Goal: Register for event/course

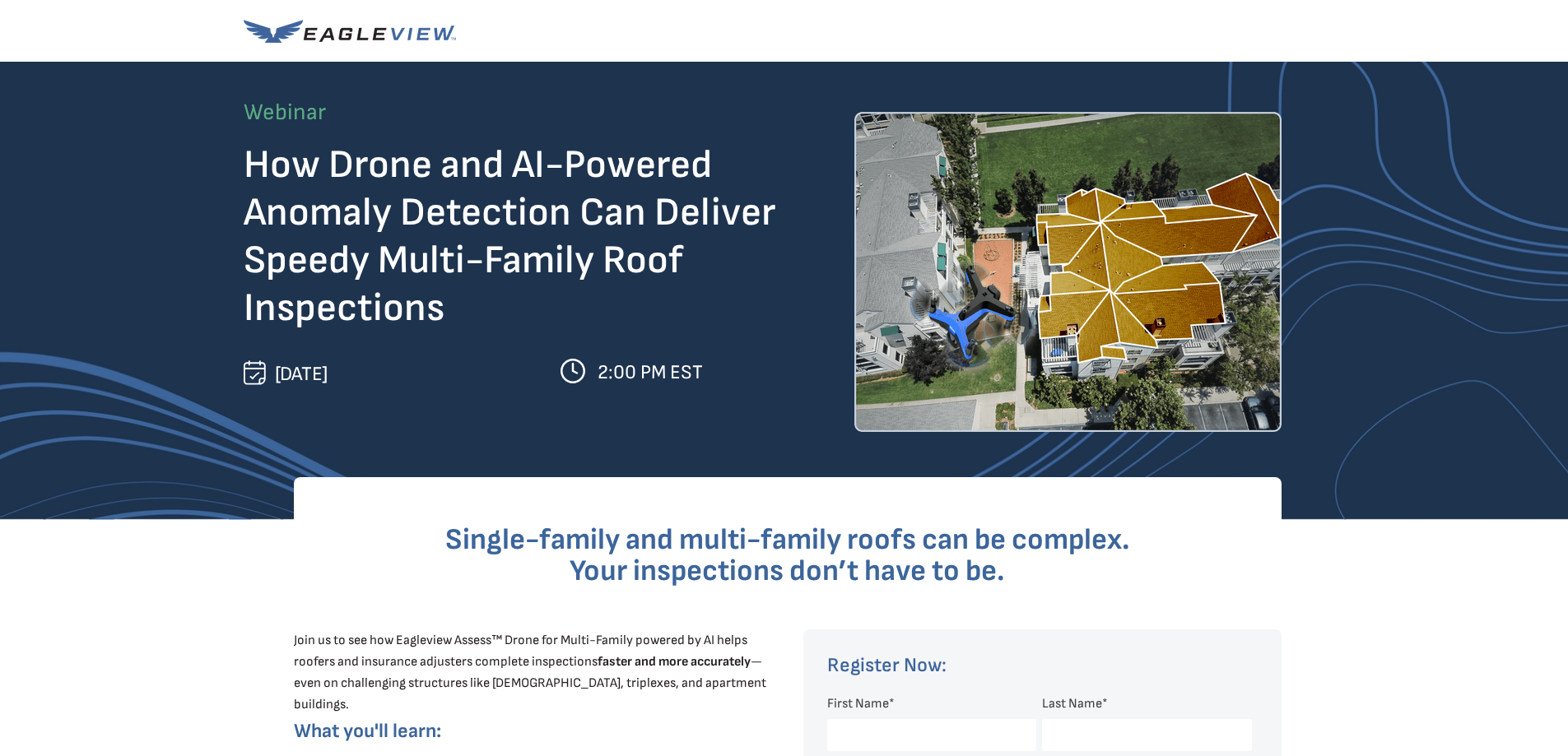
scroll to position [247, 0]
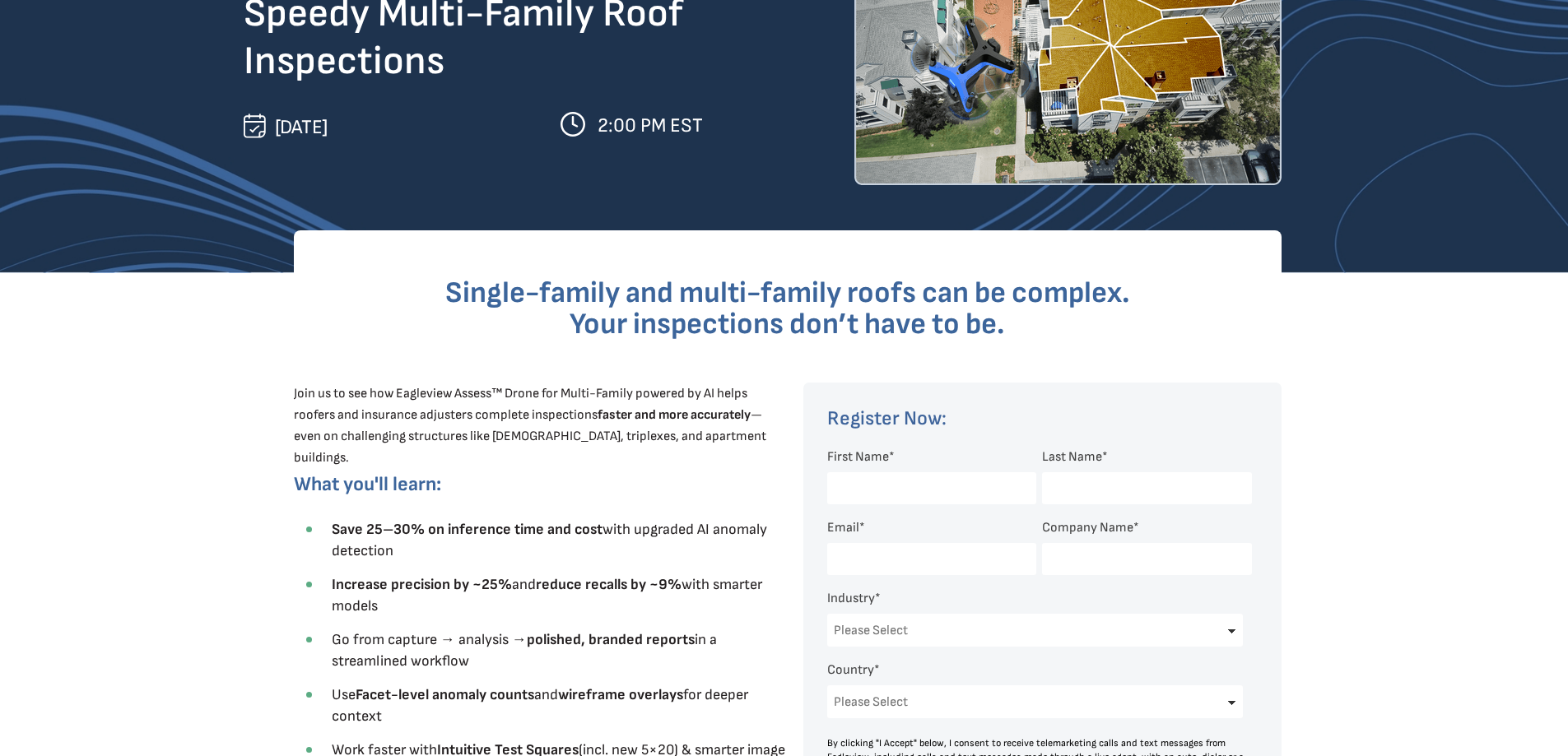
click at [854, 490] on input "First Name *" at bounding box center [931, 488] width 209 height 32
type input "[PERSON_NAME]"
type input "[EMAIL_ADDRESS][DOMAIN_NAME]"
type input "[STREET_ADDRESS]"
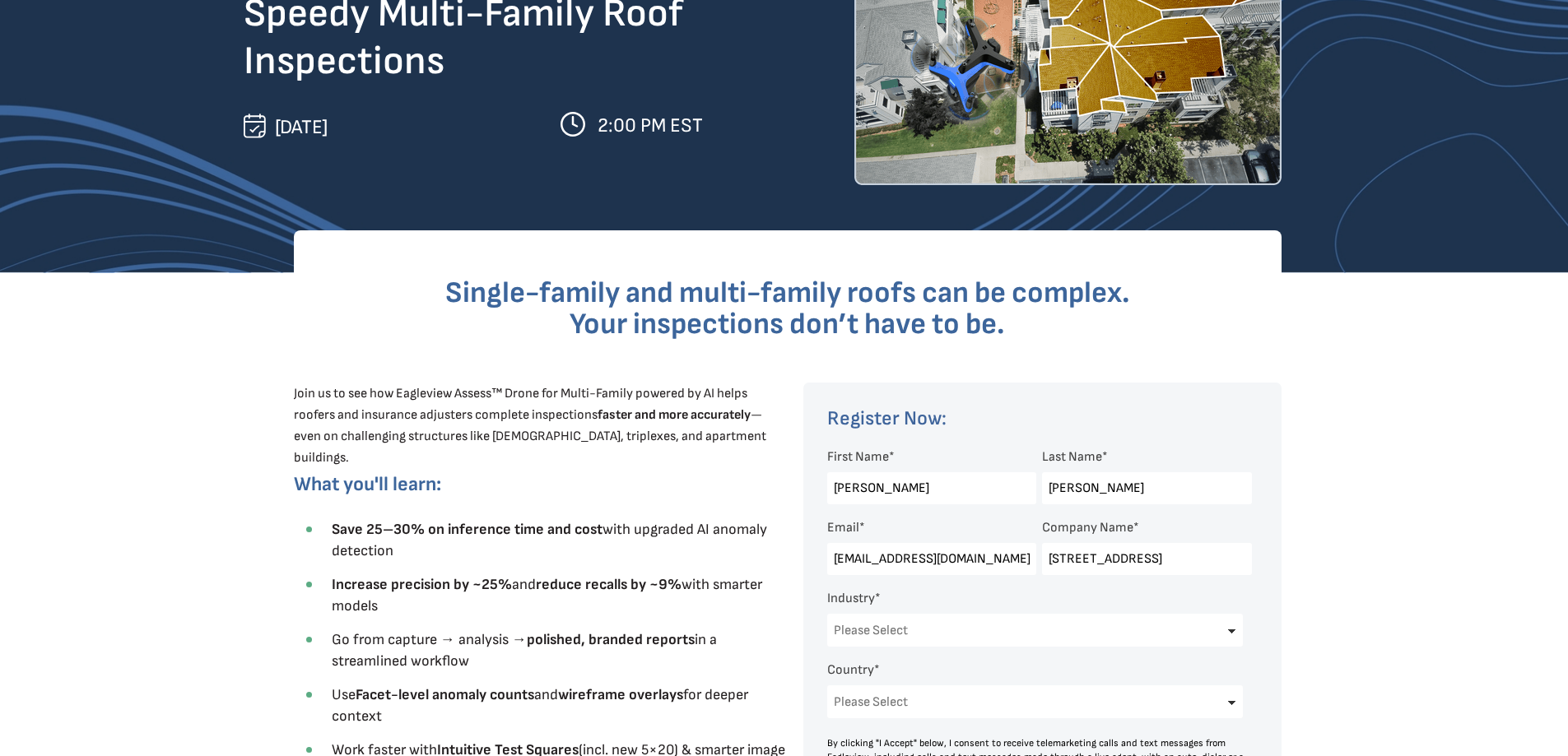
select select "[GEOGRAPHIC_DATA]"
select select "[US_STATE]"
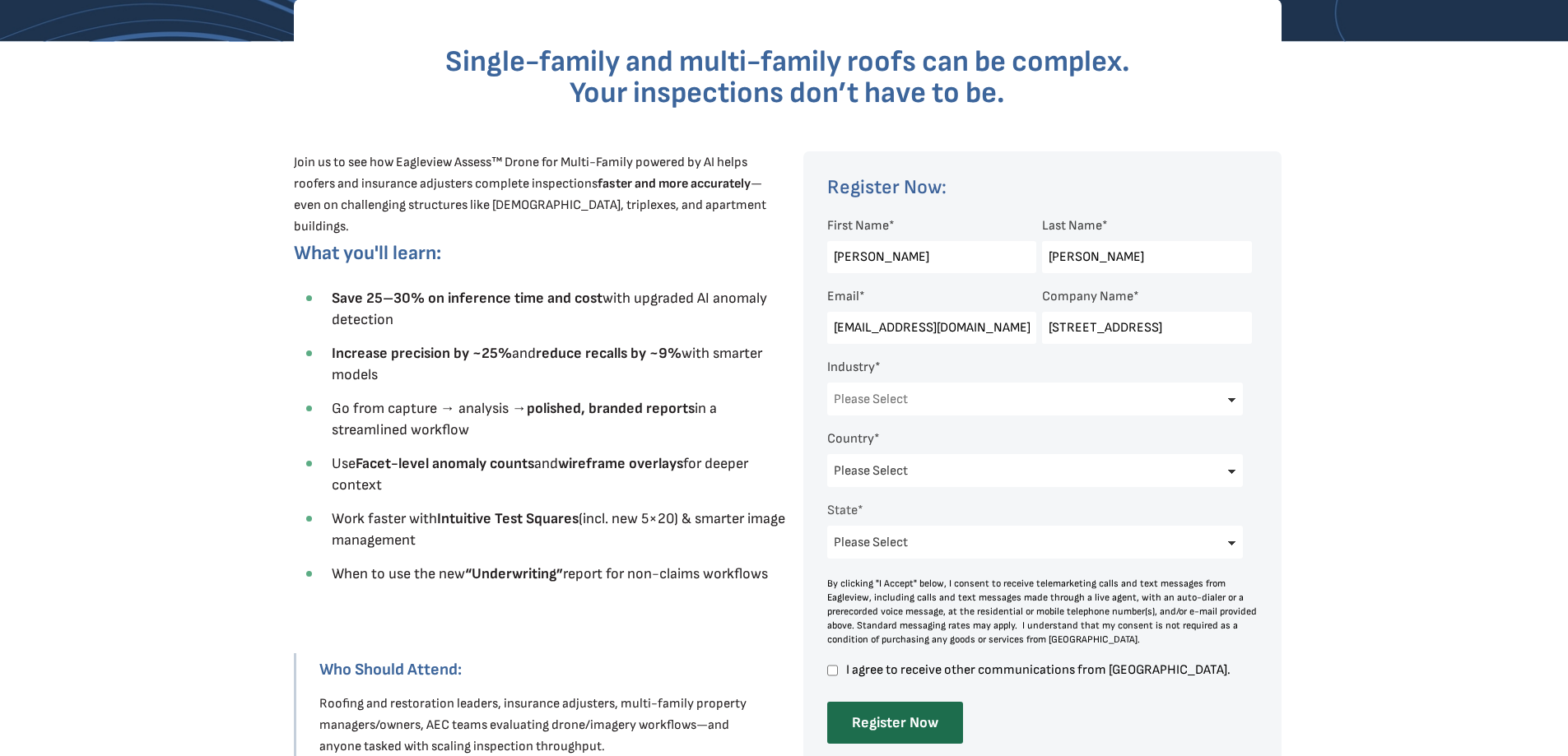
scroll to position [494, 0]
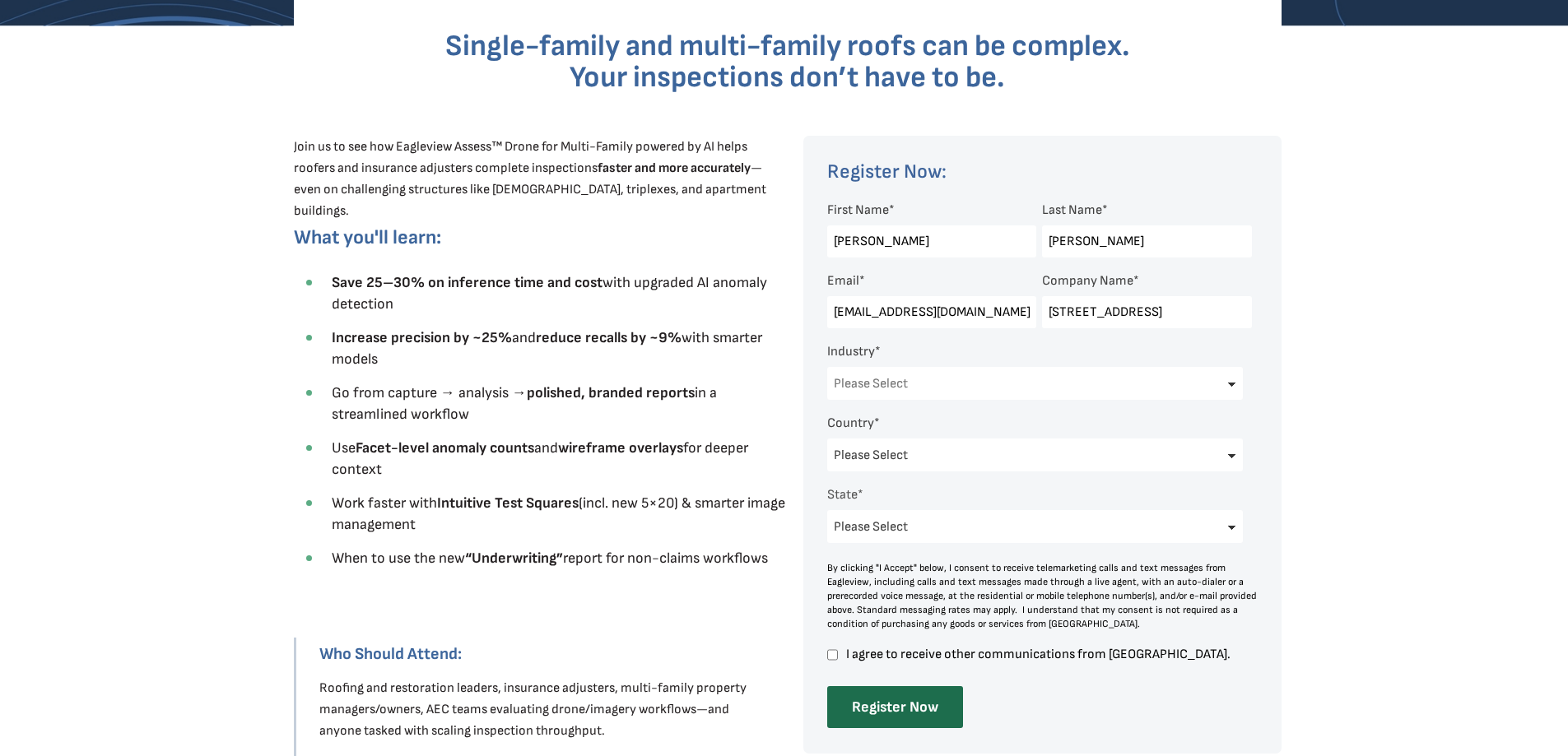
click at [877, 378] on select "Please Select Architects & Engineering Construction Electric/Gas Utilities Gove…" at bounding box center [1035, 383] width 417 height 33
select select "Construction"
click at [827, 367] on select "Please Select Architects & Engineering Construction Electric/Gas Utilities Gove…" at bounding box center [1035, 383] width 417 height 33
click at [834, 651] on input "I agree to receive other communications from [GEOGRAPHIC_DATA]." at bounding box center [832, 654] width 11 height 15
checkbox input "true"
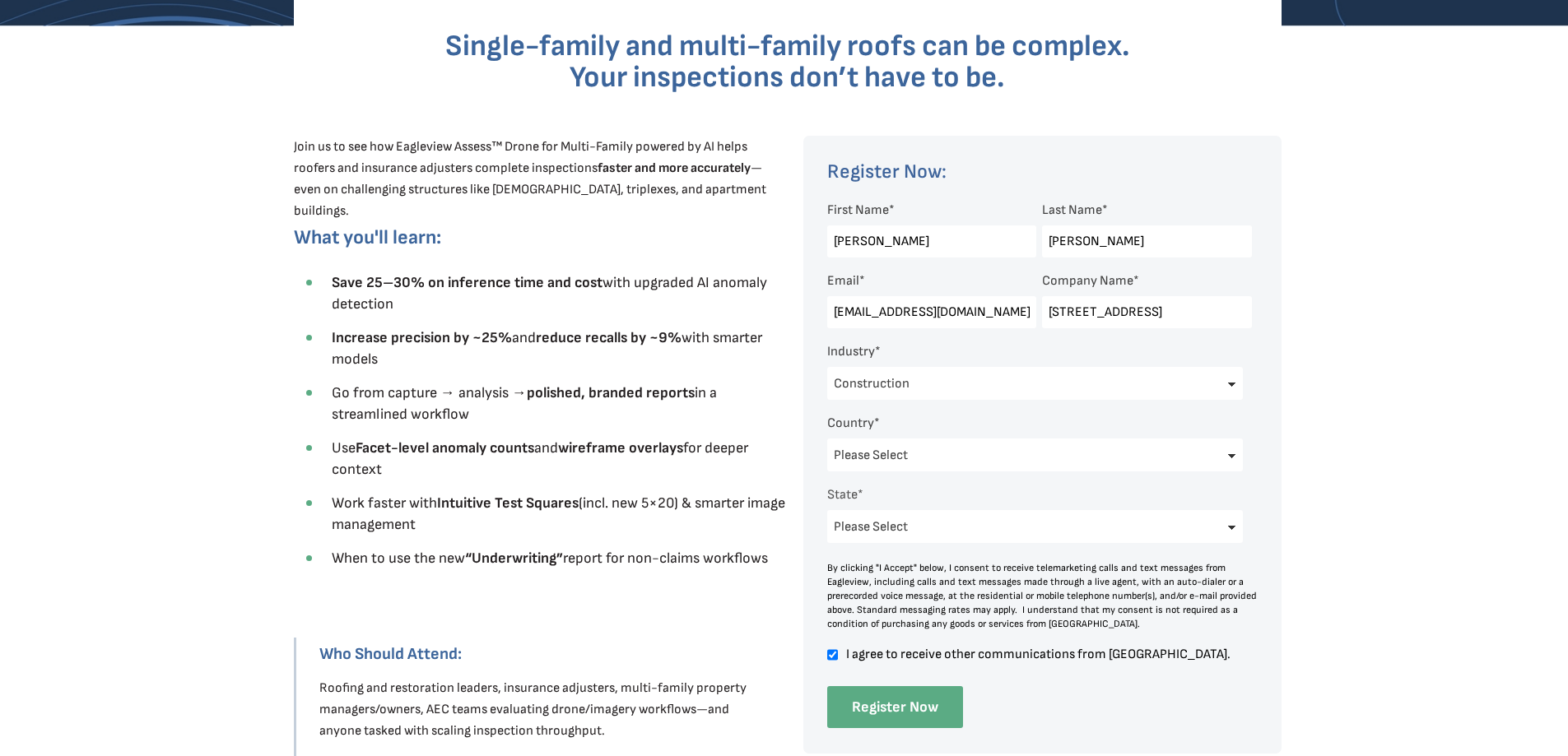
click at [896, 706] on input "Register Now" at bounding box center [895, 707] width 136 height 42
